Goal: Book appointment/travel/reservation

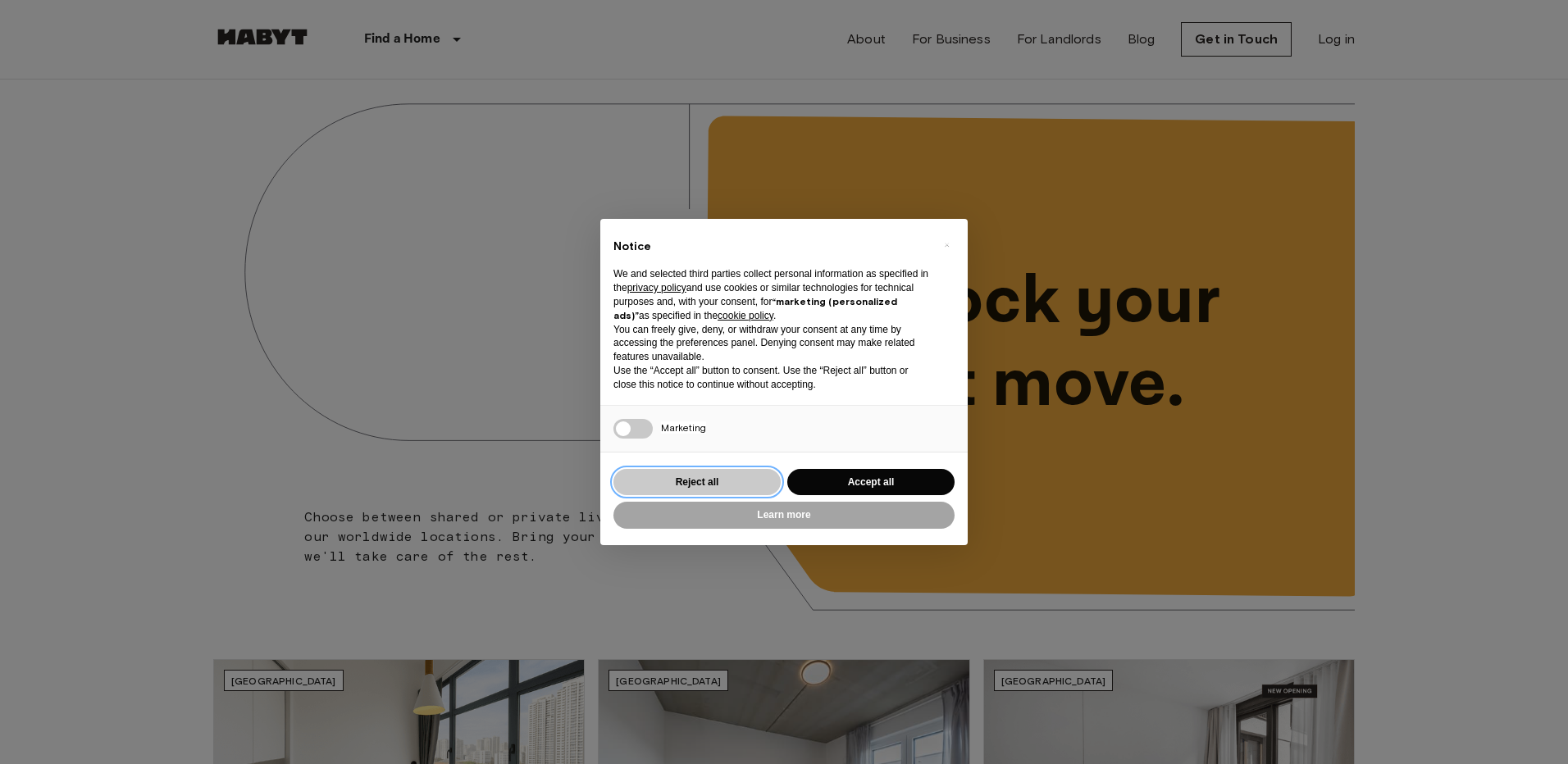
click at [726, 472] on button "Reject all" at bounding box center [697, 482] width 167 height 27
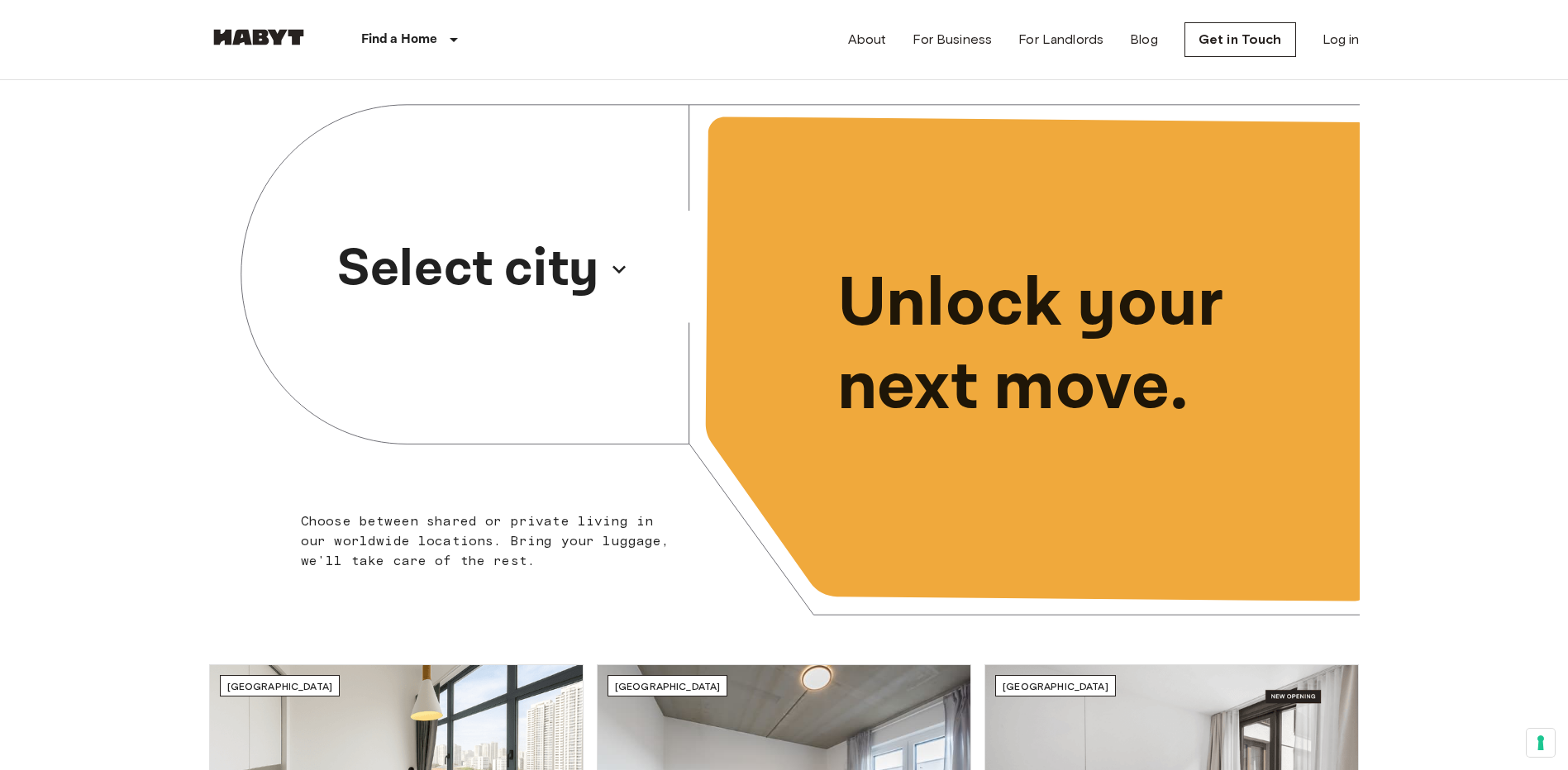
click at [593, 264] on p "Select city" at bounding box center [468, 269] width 262 height 80
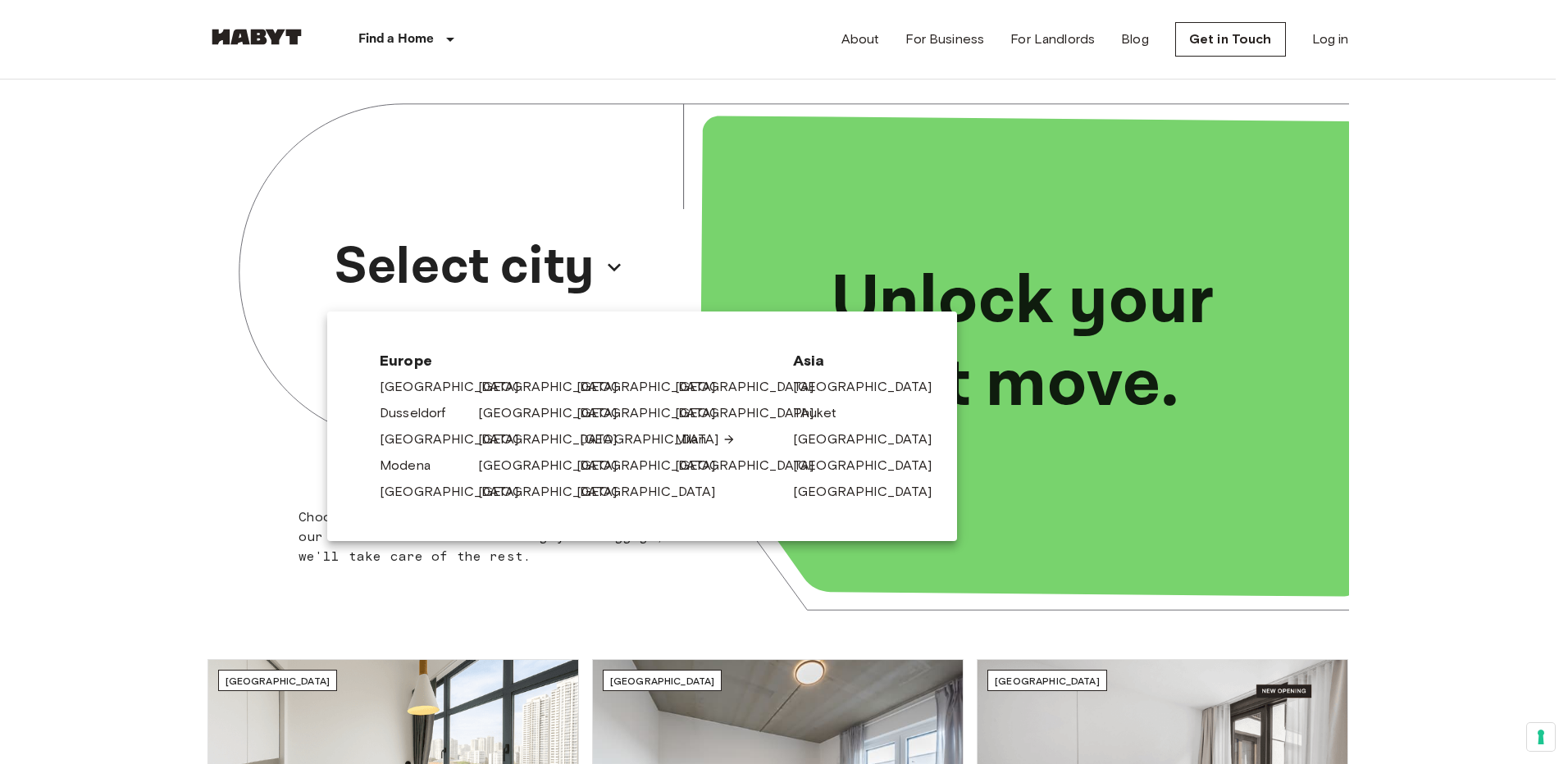
click at [609, 439] on link "[GEOGRAPHIC_DATA]" at bounding box center [657, 440] width 155 height 20
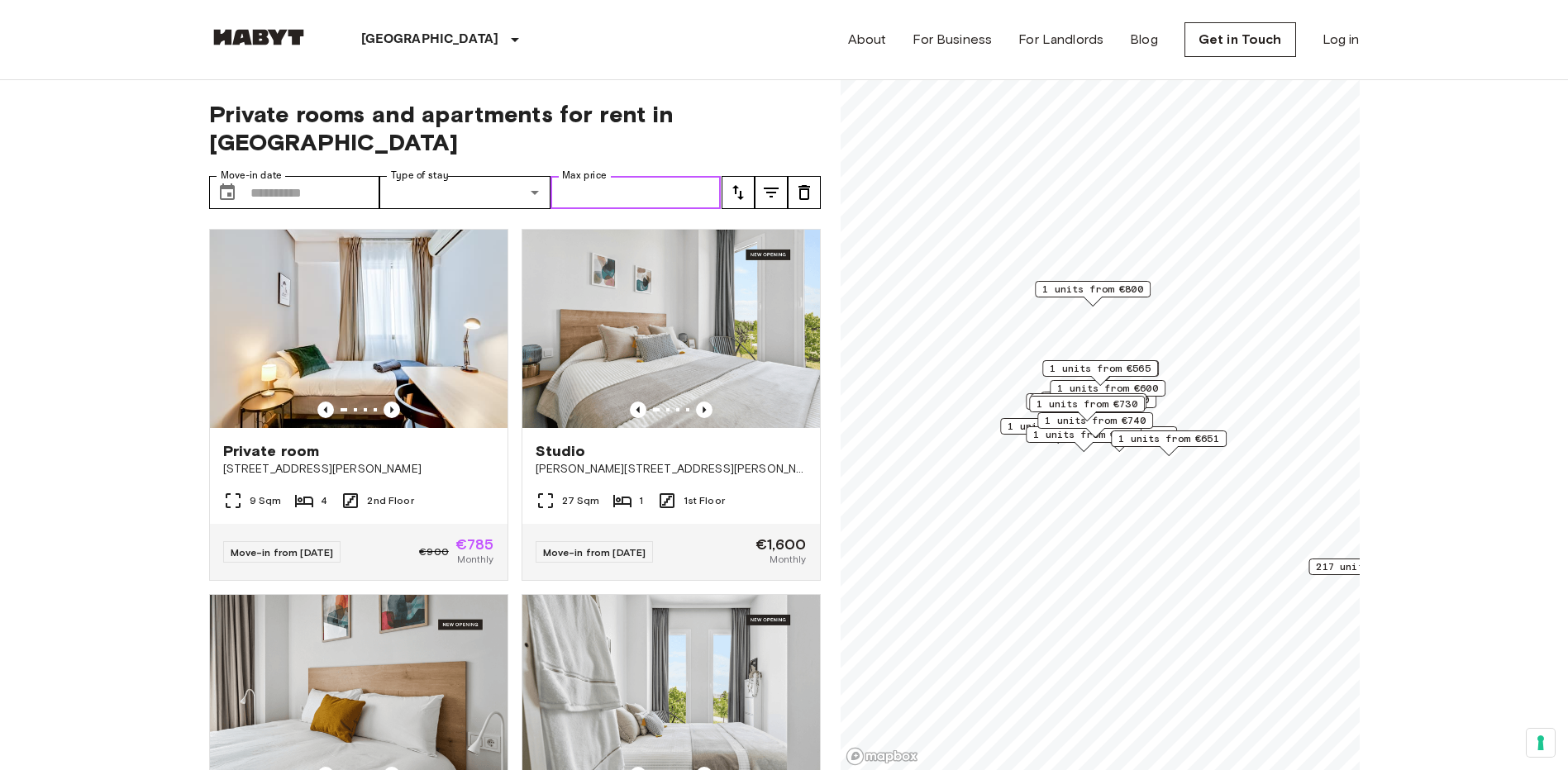
click at [678, 176] on input "Max price" at bounding box center [636, 192] width 171 height 33
type input "****"
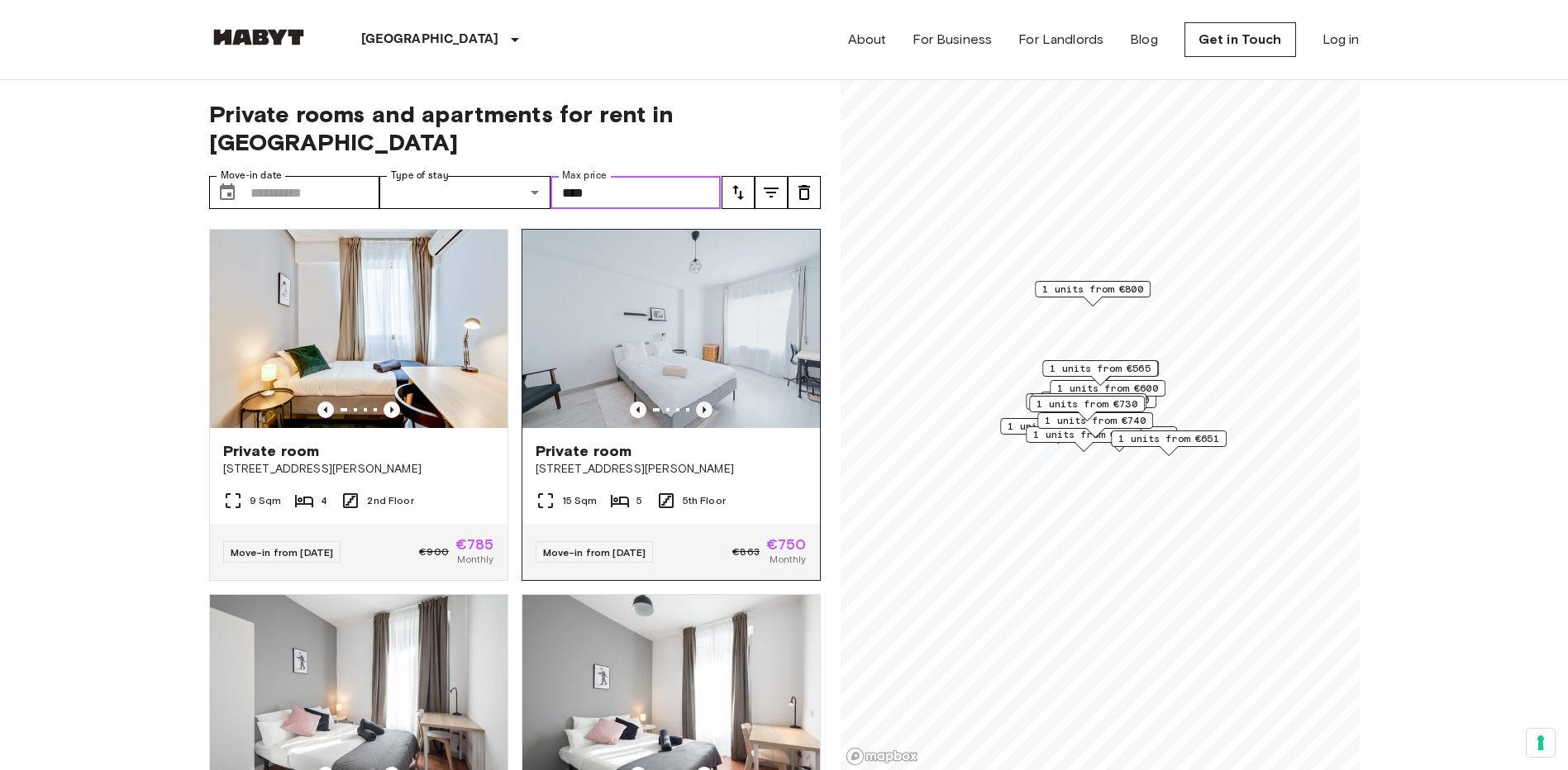
click at [696, 401] on icon "Previous image" at bounding box center [704, 410] width 17 height 17
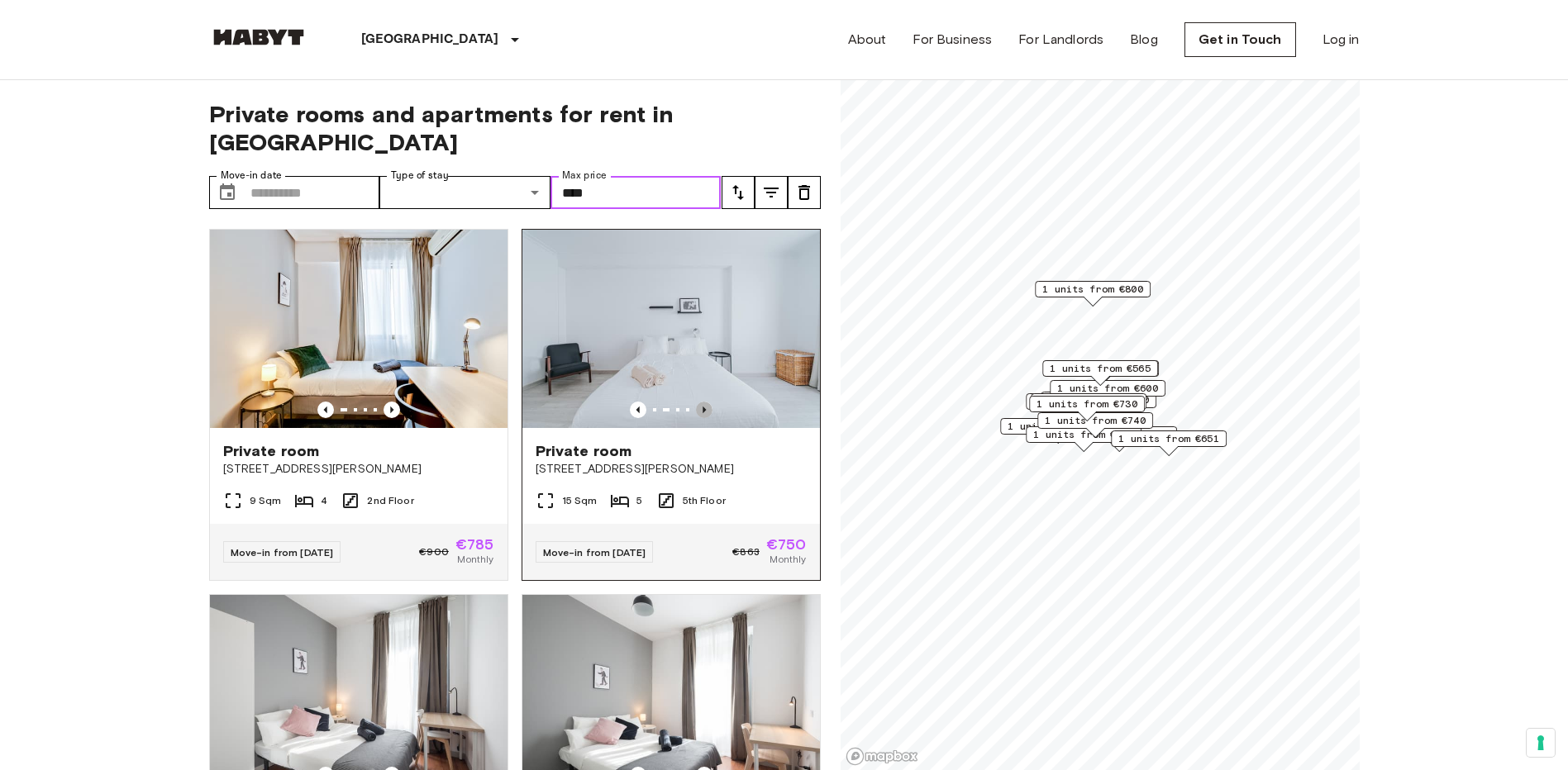
click at [696, 401] on icon "Previous image" at bounding box center [704, 410] width 17 height 17
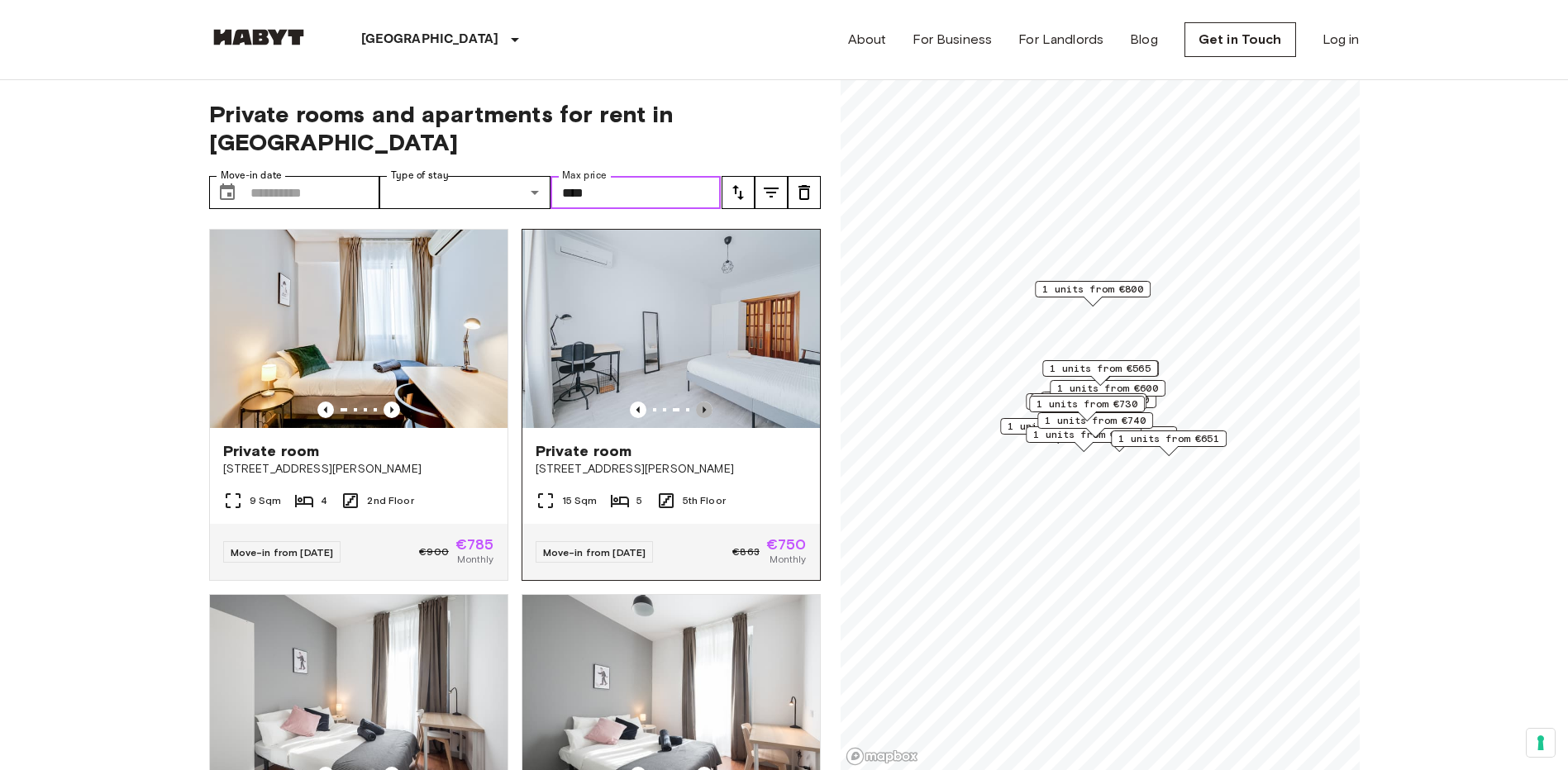
click at [696, 401] on icon "Previous image" at bounding box center [704, 410] width 17 height 17
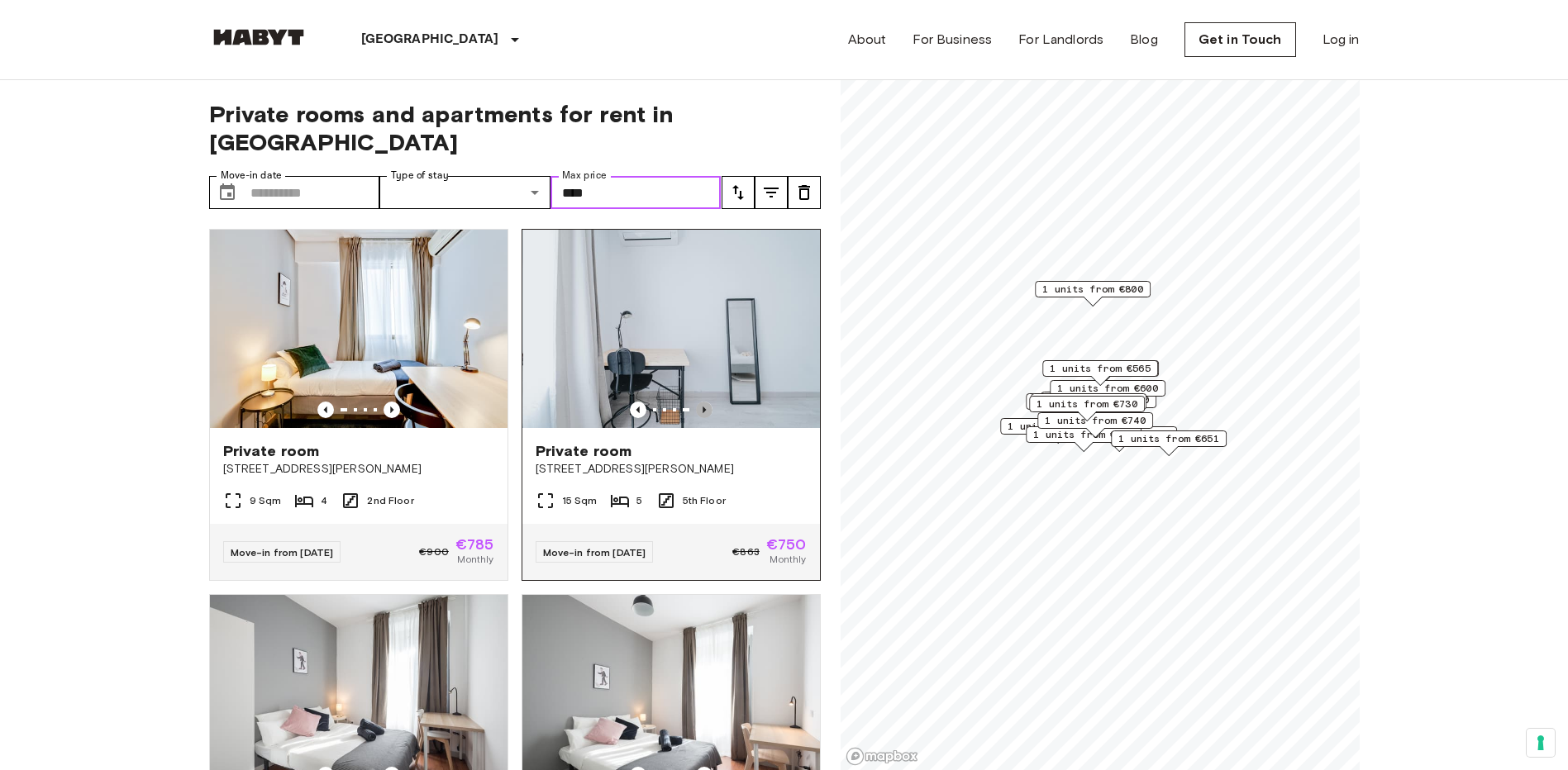
click at [696, 401] on icon "Previous image" at bounding box center [704, 410] width 17 height 17
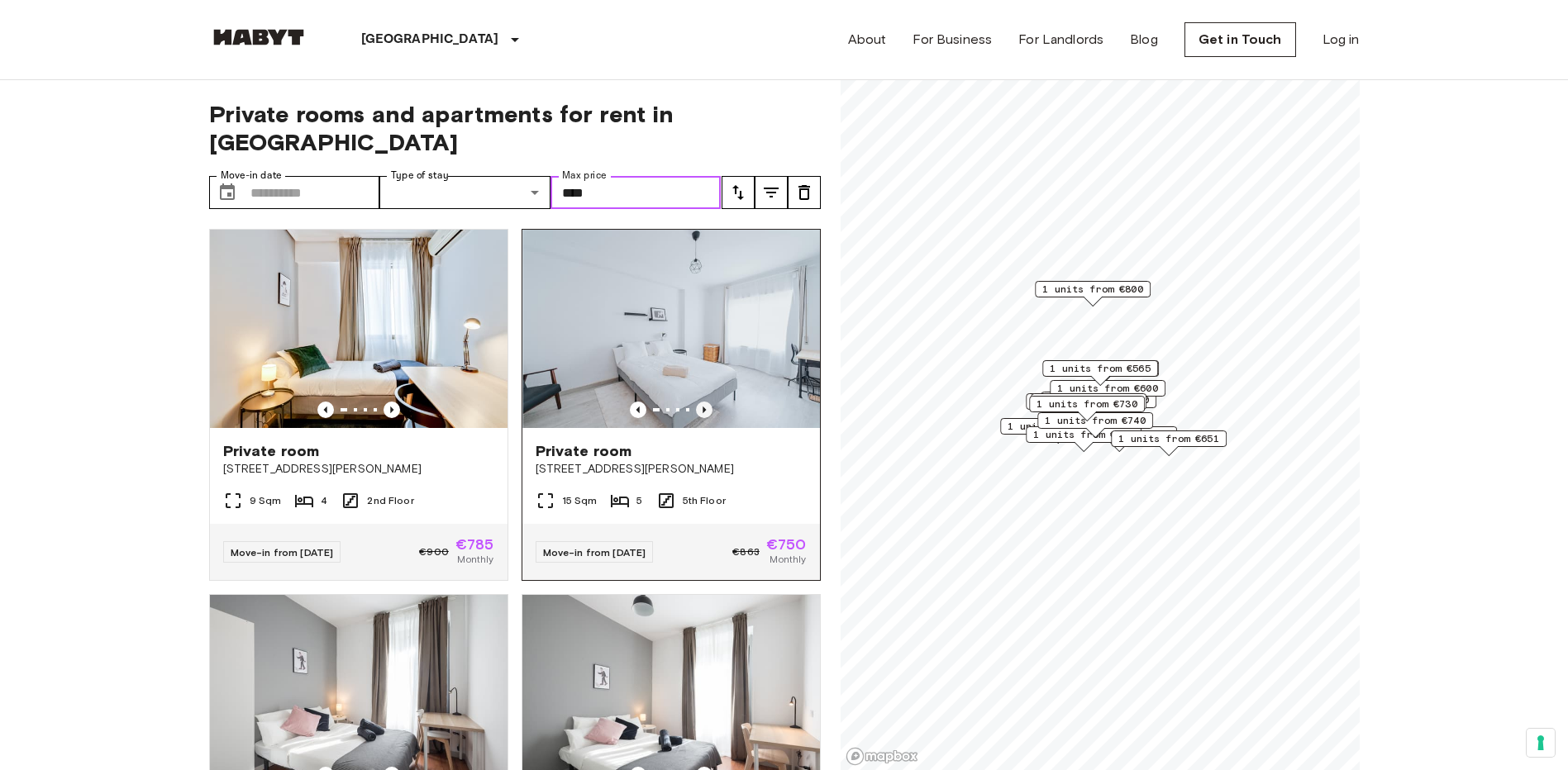
click at [696, 401] on icon "Previous image" at bounding box center [704, 410] width 17 height 17
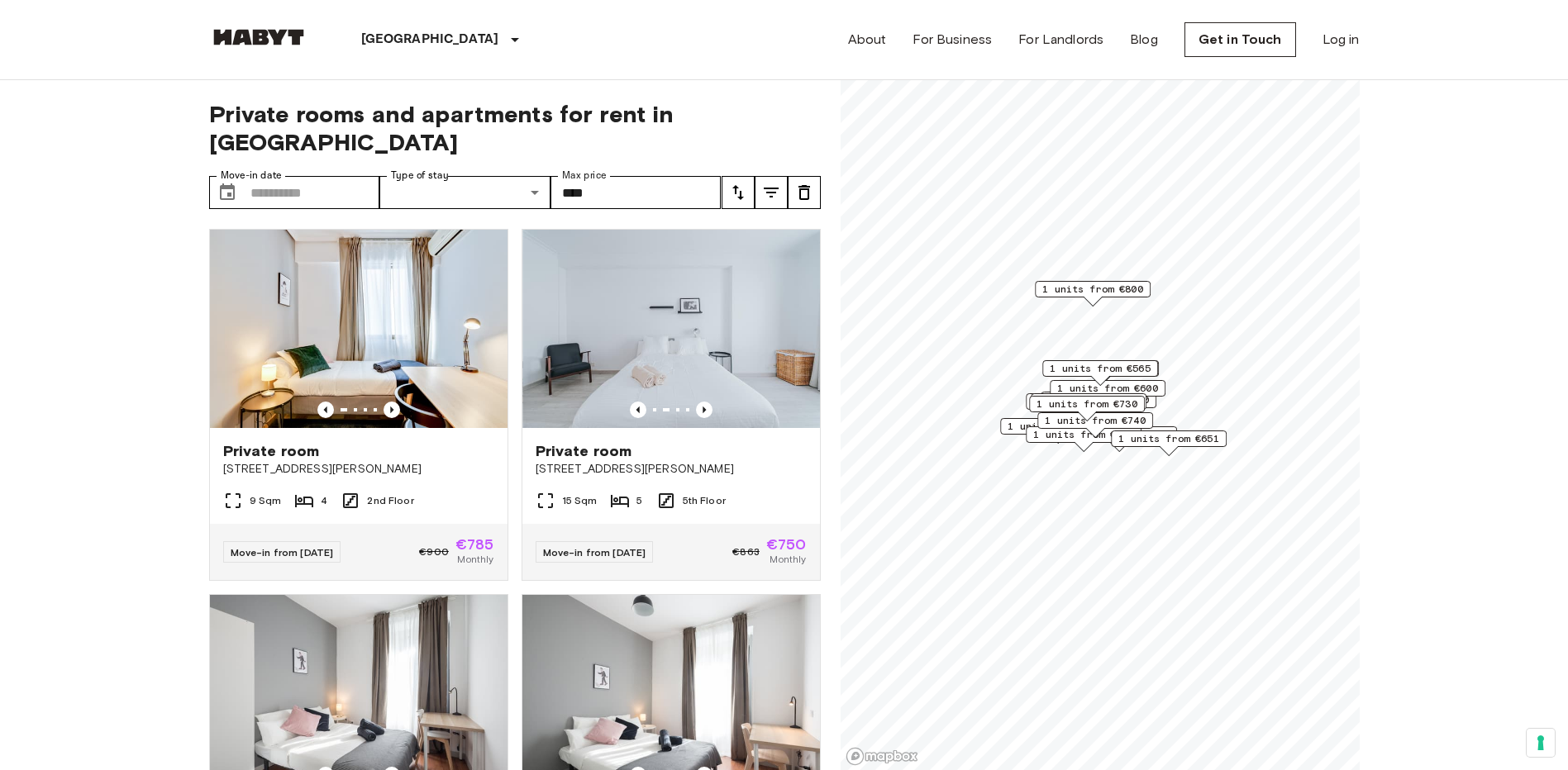
click at [774, 183] on icon "tune" at bounding box center [771, 193] width 20 height 20
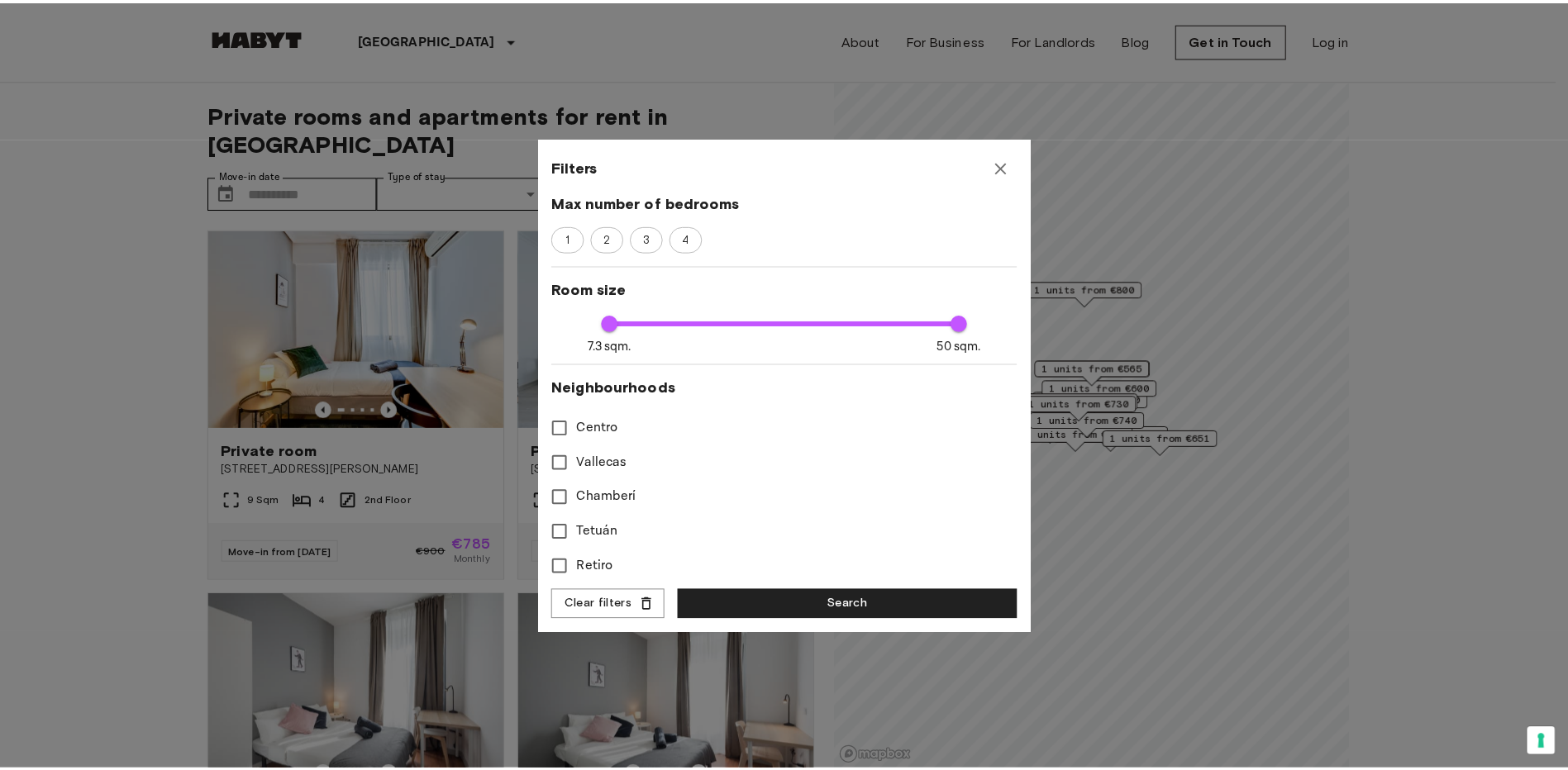
scroll to position [309, 0]
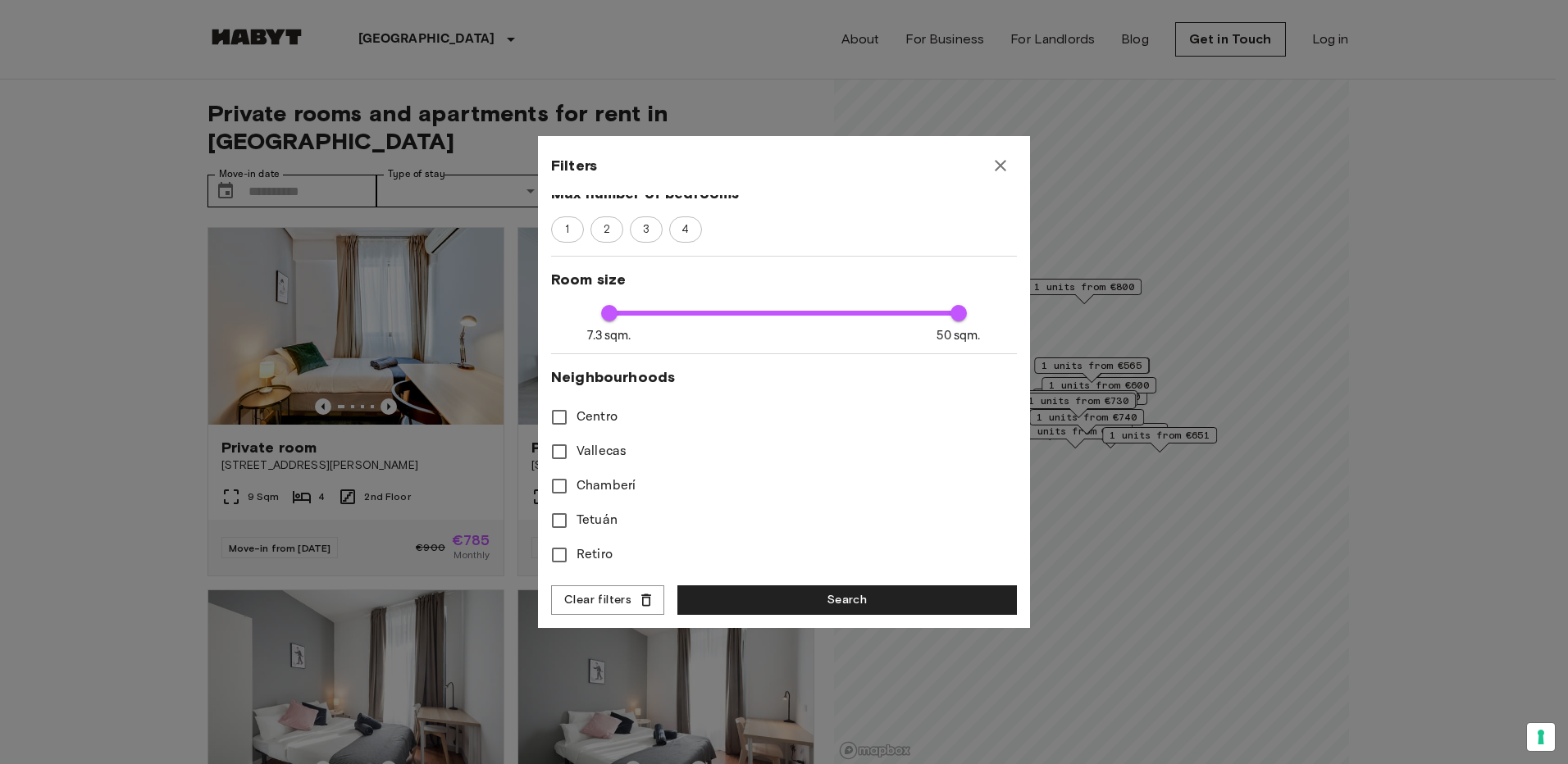
click at [1008, 171] on icon "button" at bounding box center [1000, 165] width 20 height 20
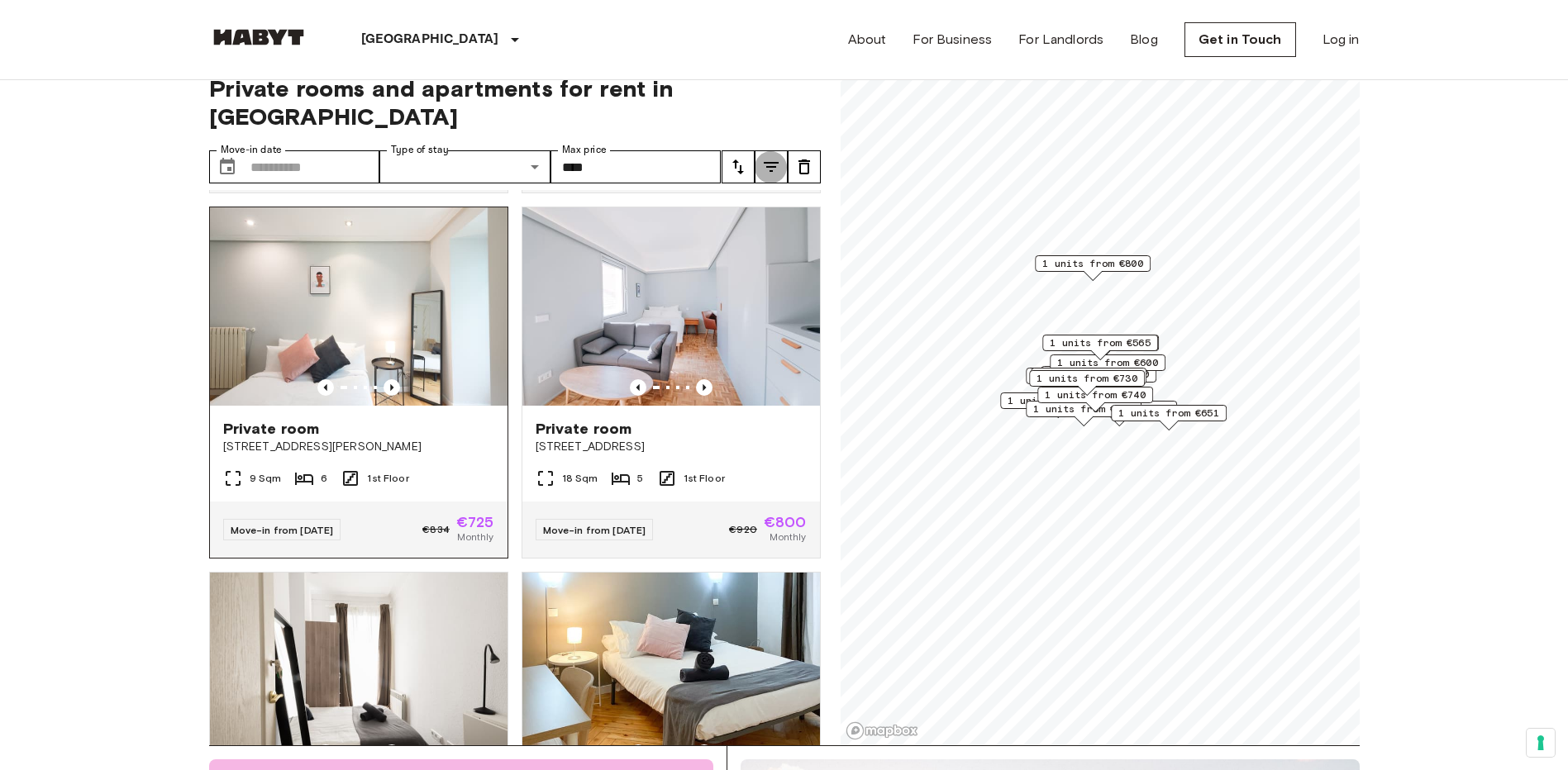
scroll to position [21, 0]
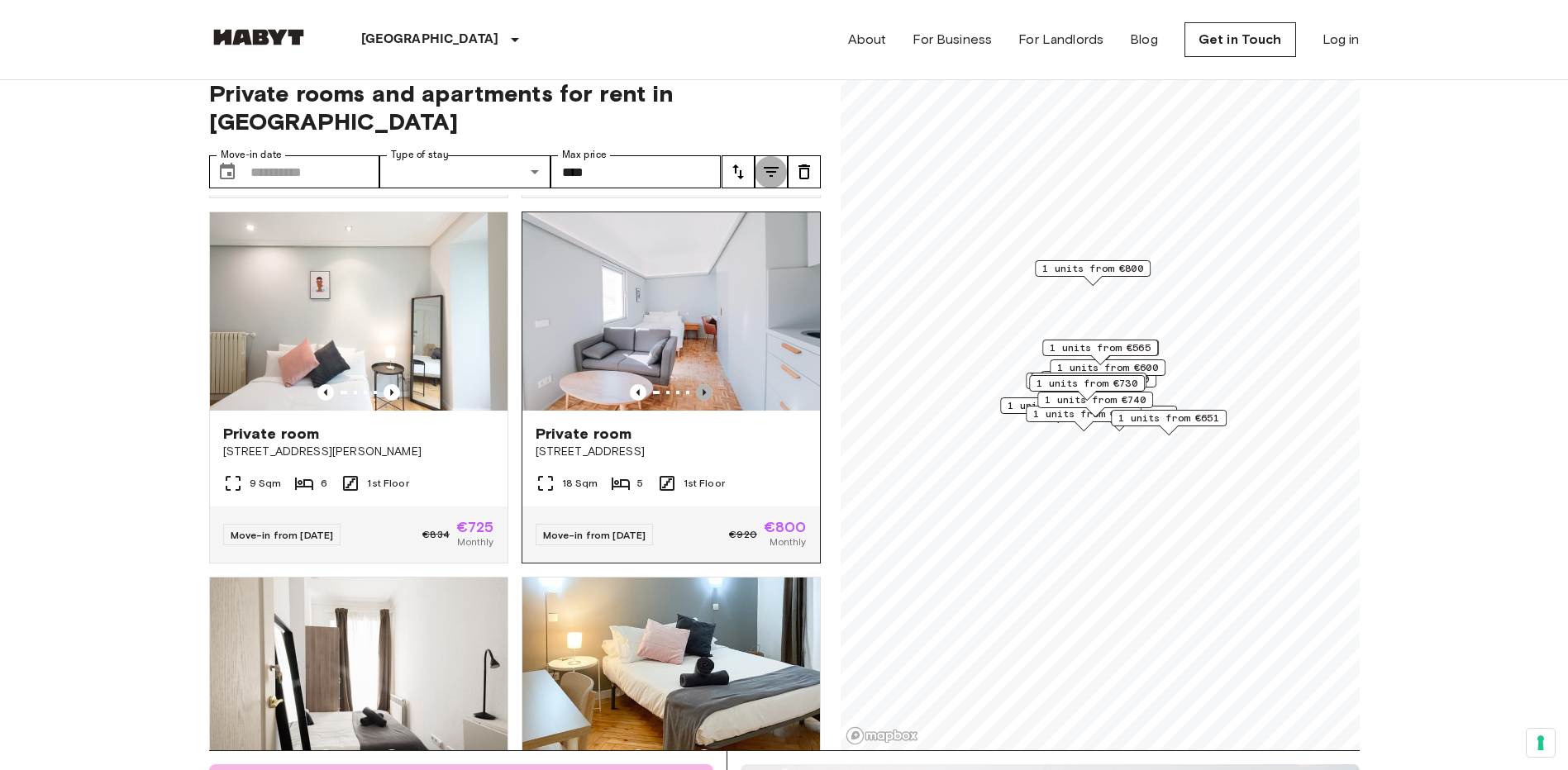
click at [696, 385] on icon "Previous image" at bounding box center [704, 393] width 17 height 17
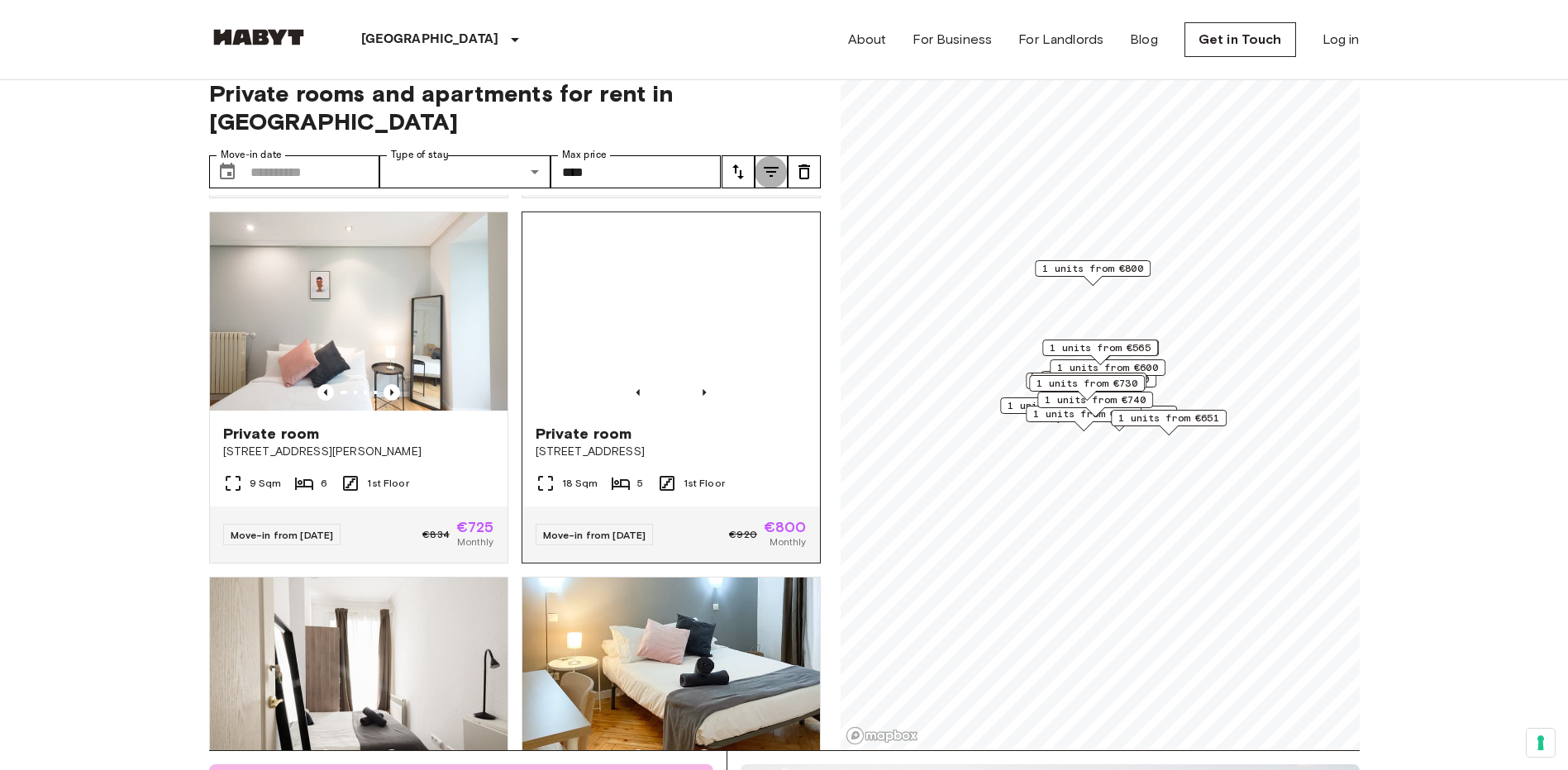
click at [681, 308] on img at bounding box center [670, 311] width 298 height 199
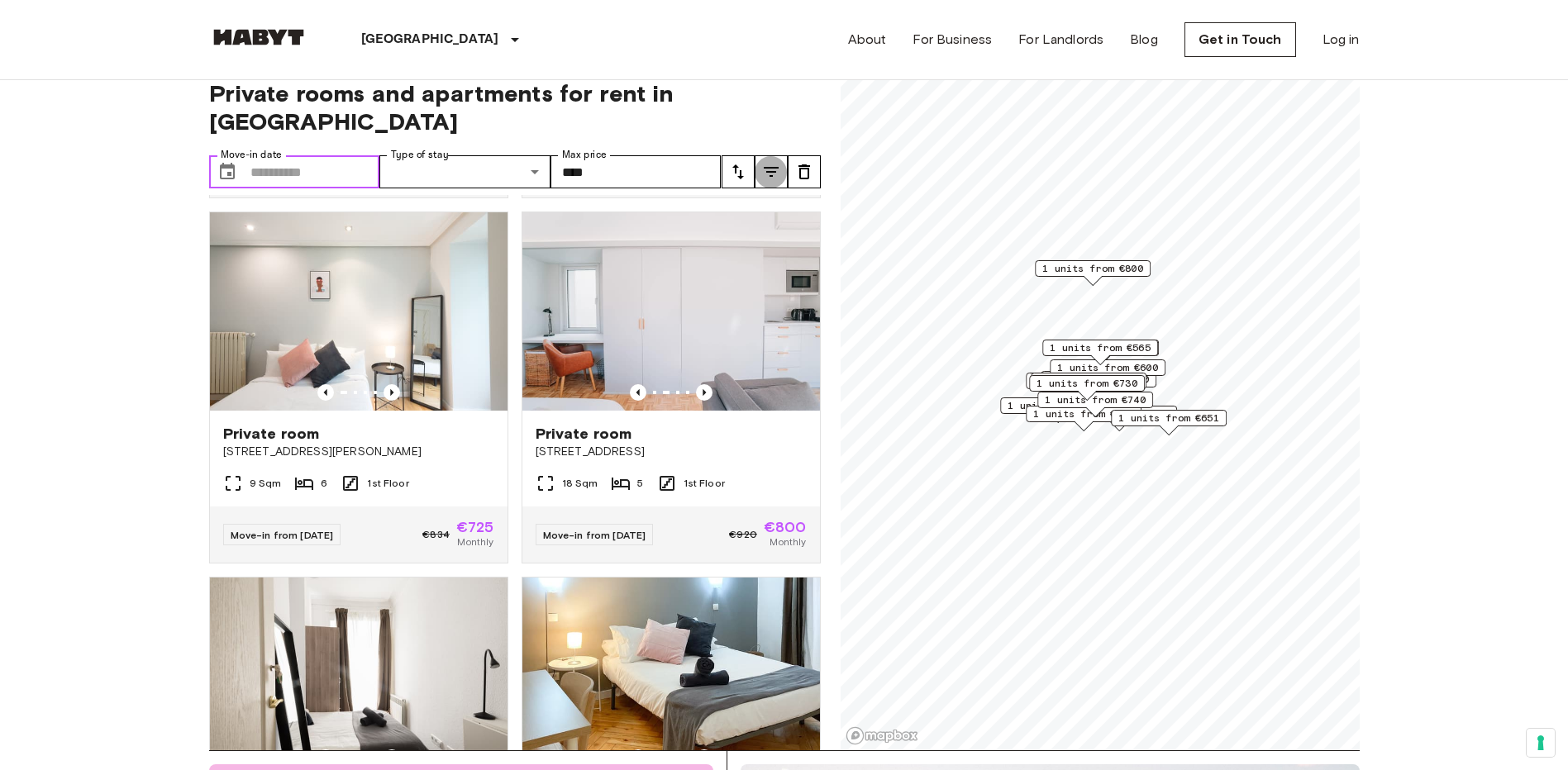
click at [331, 155] on input "Move-in date" at bounding box center [315, 171] width 130 height 33
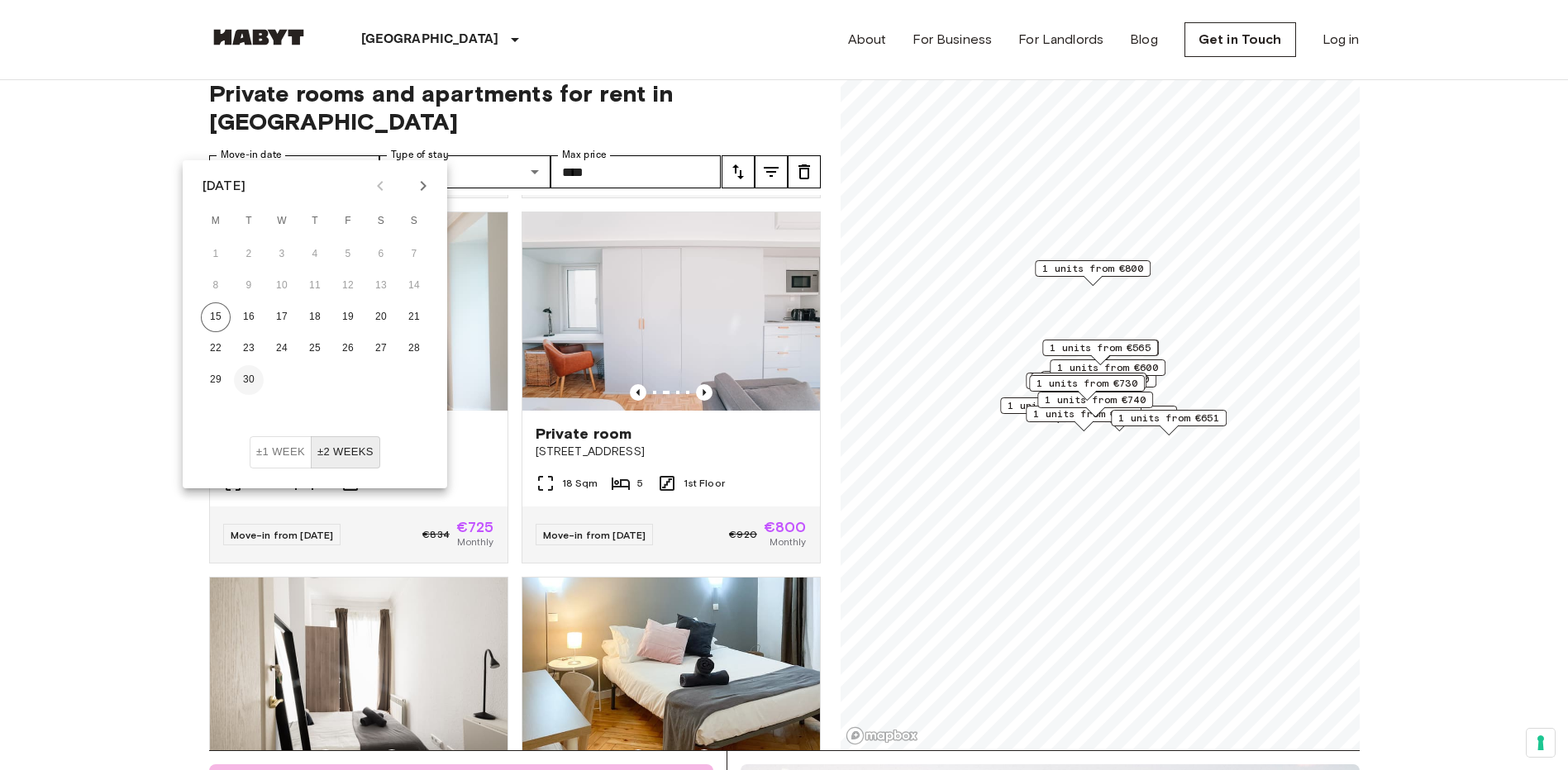
click at [264, 365] on button "30" at bounding box center [249, 380] width 30 height 30
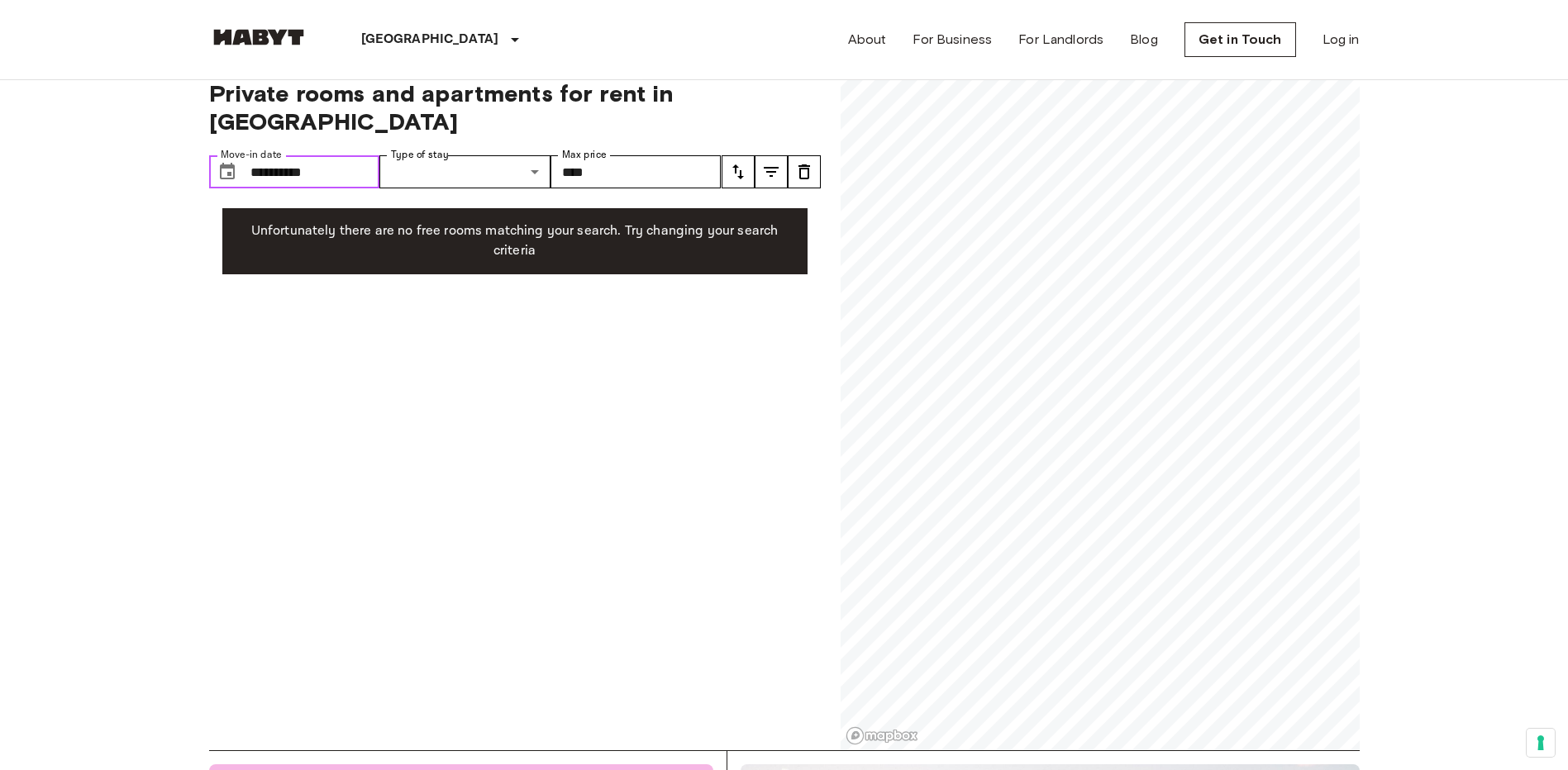
click at [333, 155] on input "**********" at bounding box center [315, 171] width 130 height 33
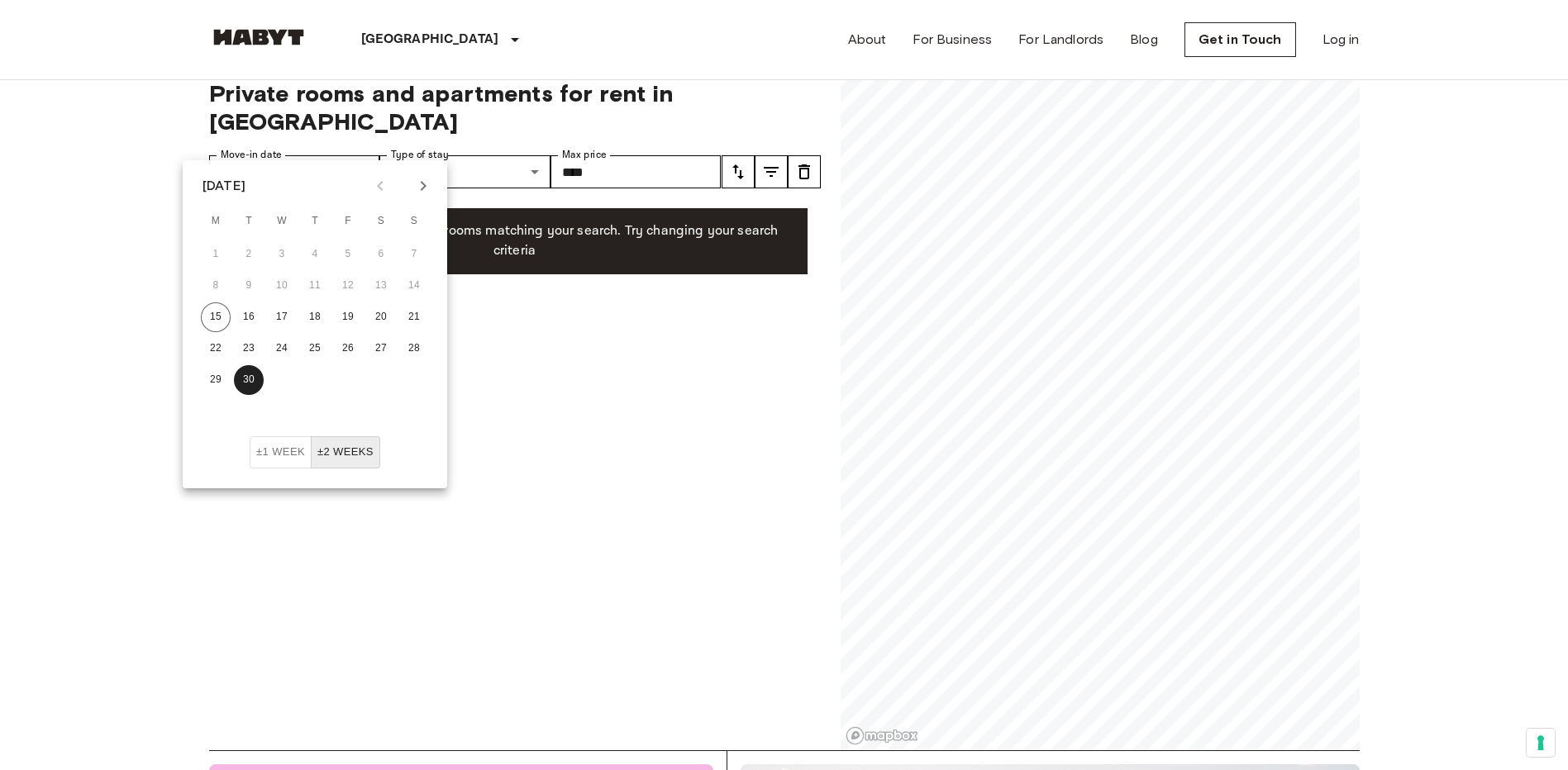
click at [413, 176] on icon "Next month" at bounding box center [423, 186] width 20 height 20
click at [297, 302] on button "15" at bounding box center [282, 318] width 30 height 30
type input "**********"
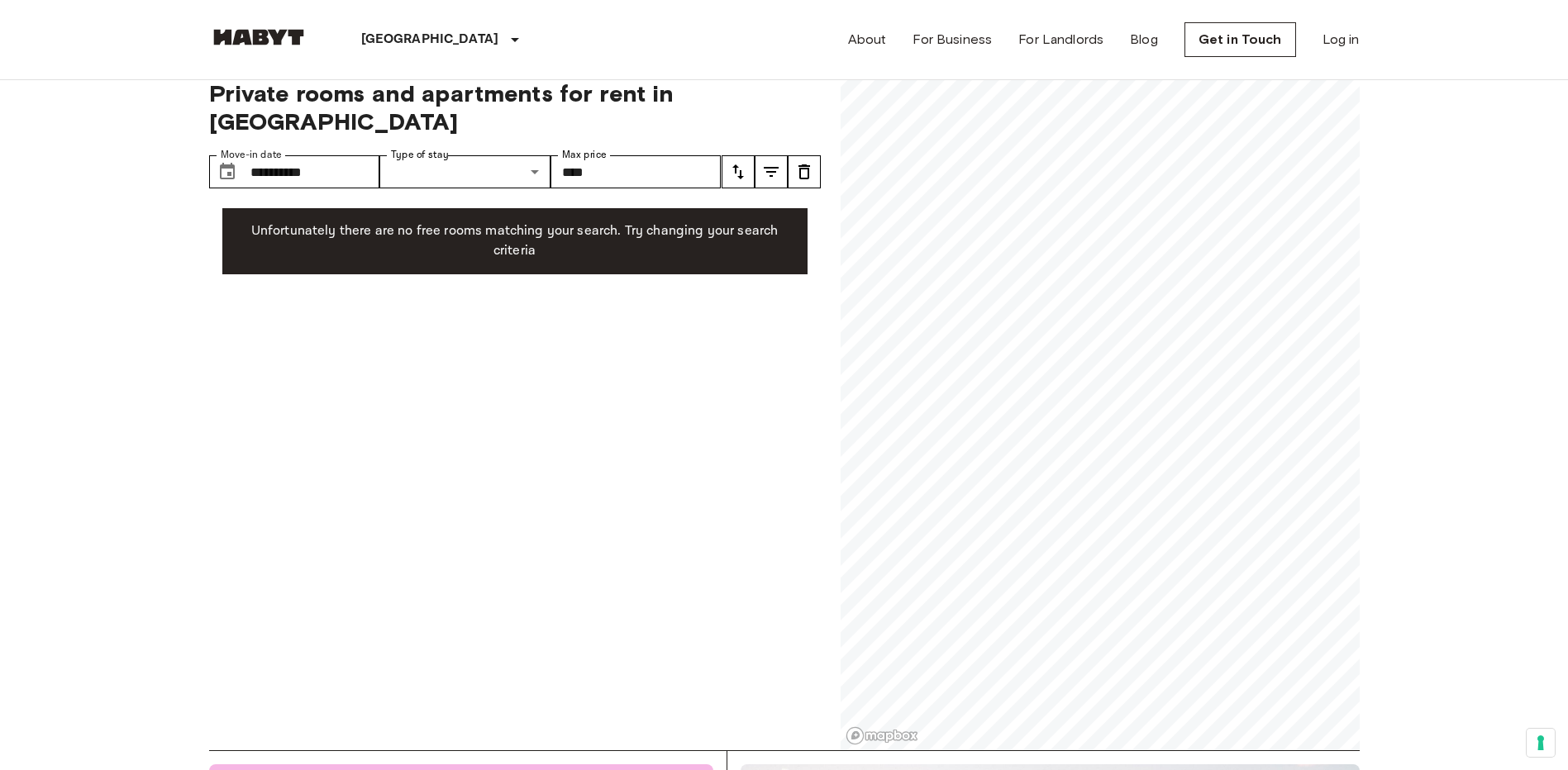
click at [454, 126] on div "**********" at bounding box center [515, 405] width 612 height 691
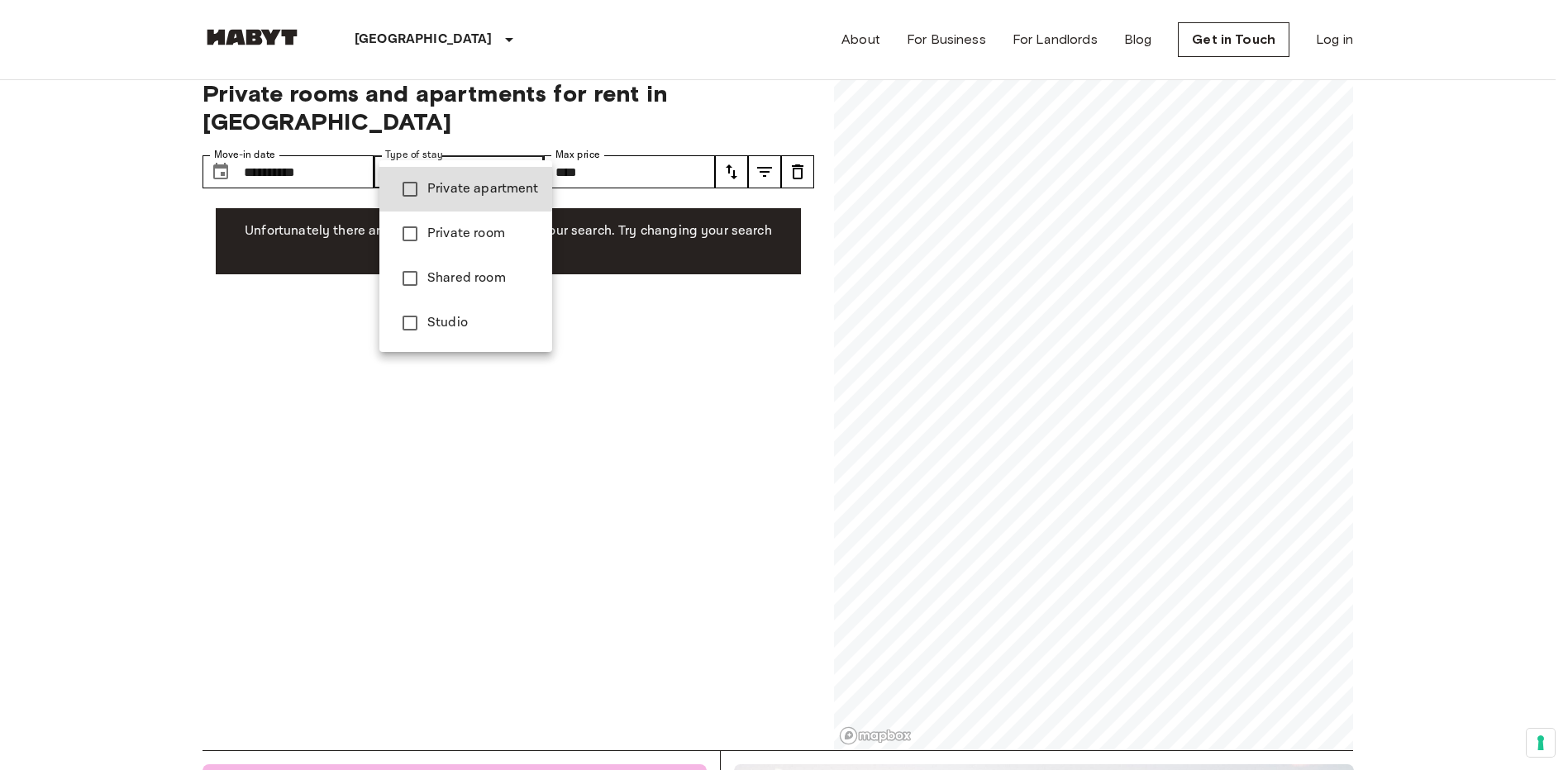
click at [744, 108] on div at bounding box center [784, 385] width 1568 height 770
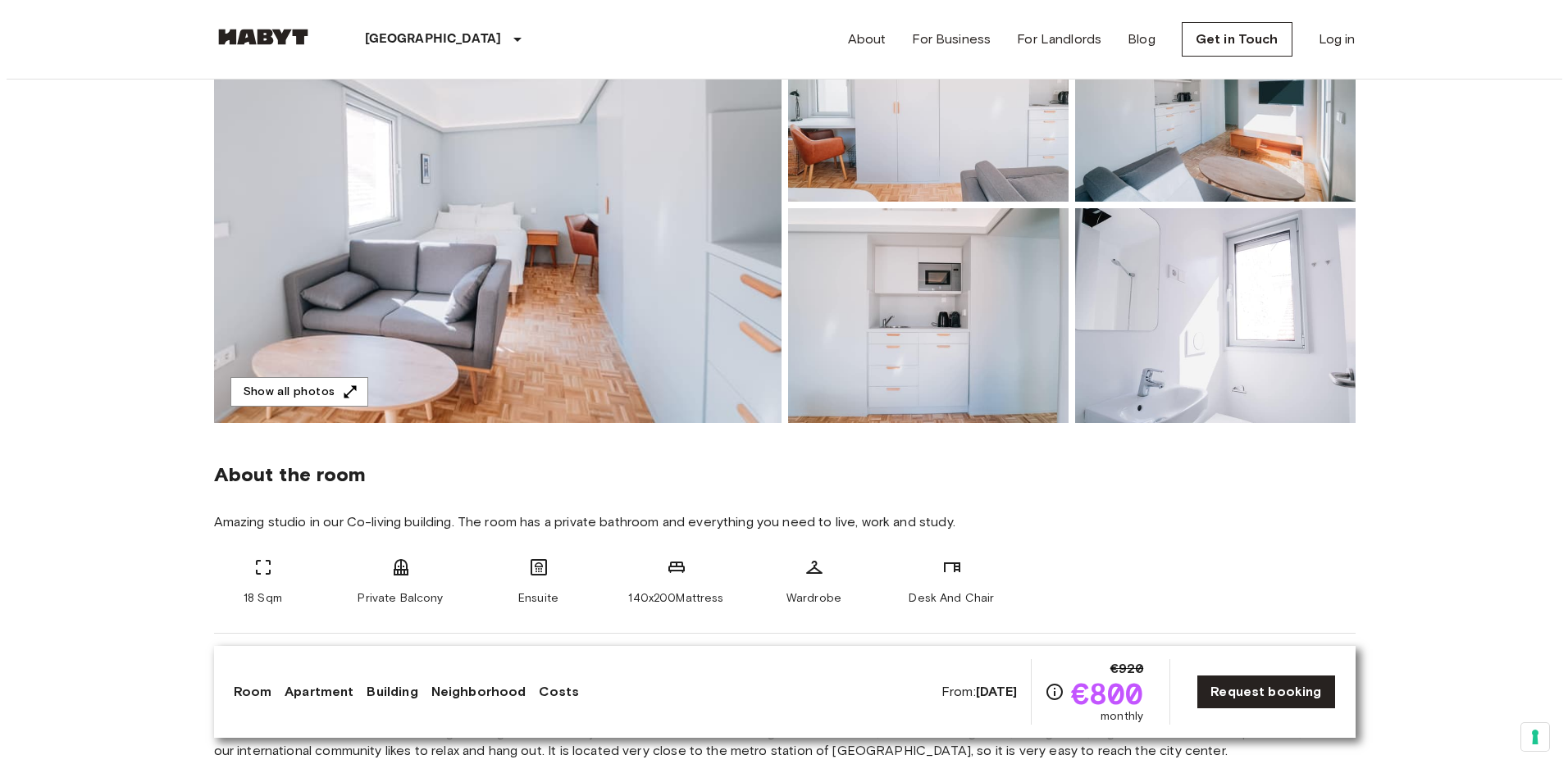
scroll to position [123, 0]
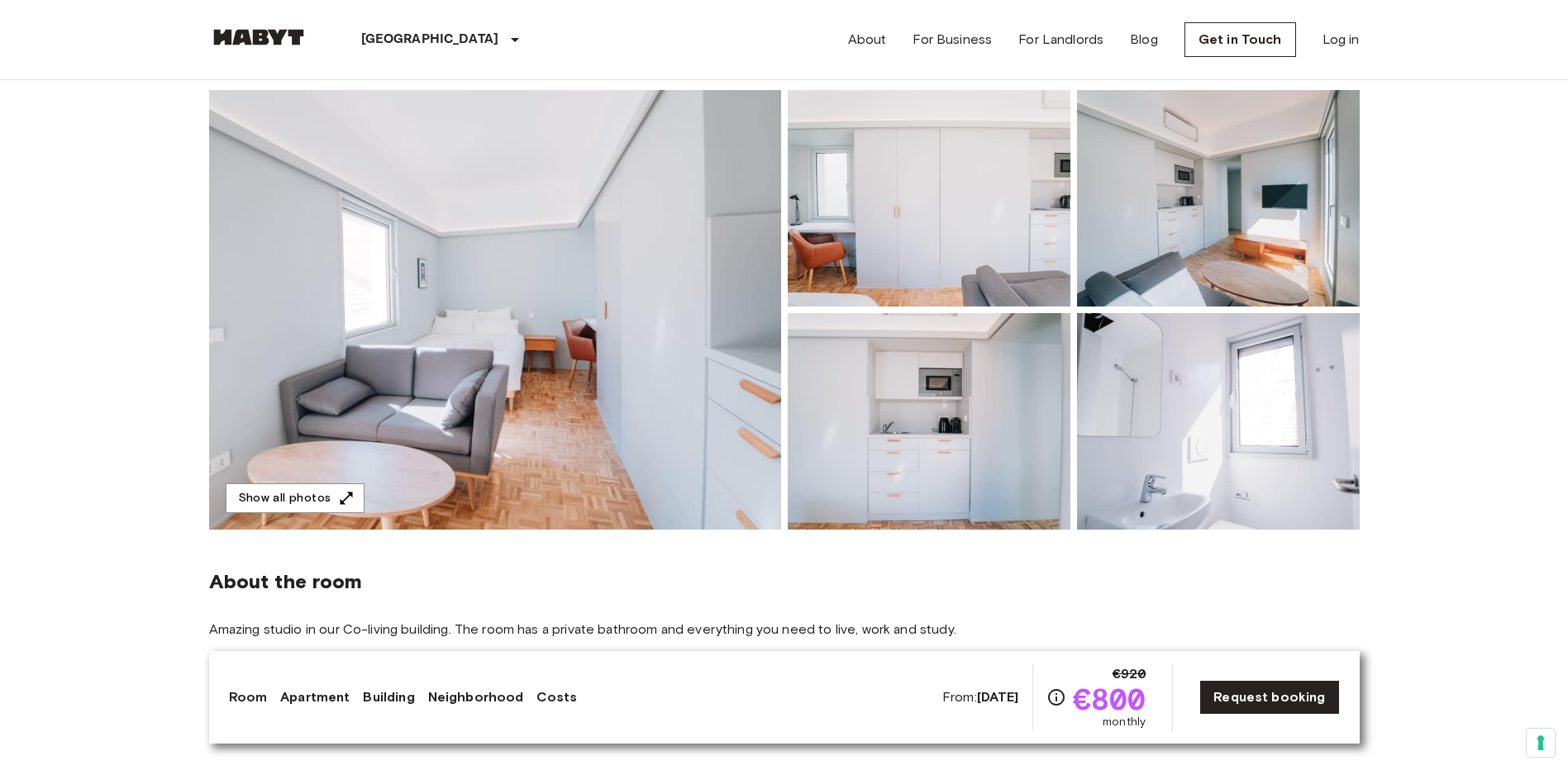
click at [665, 373] on img at bounding box center [495, 310] width 572 height 440
